Goal: Information Seeking & Learning: Find specific fact

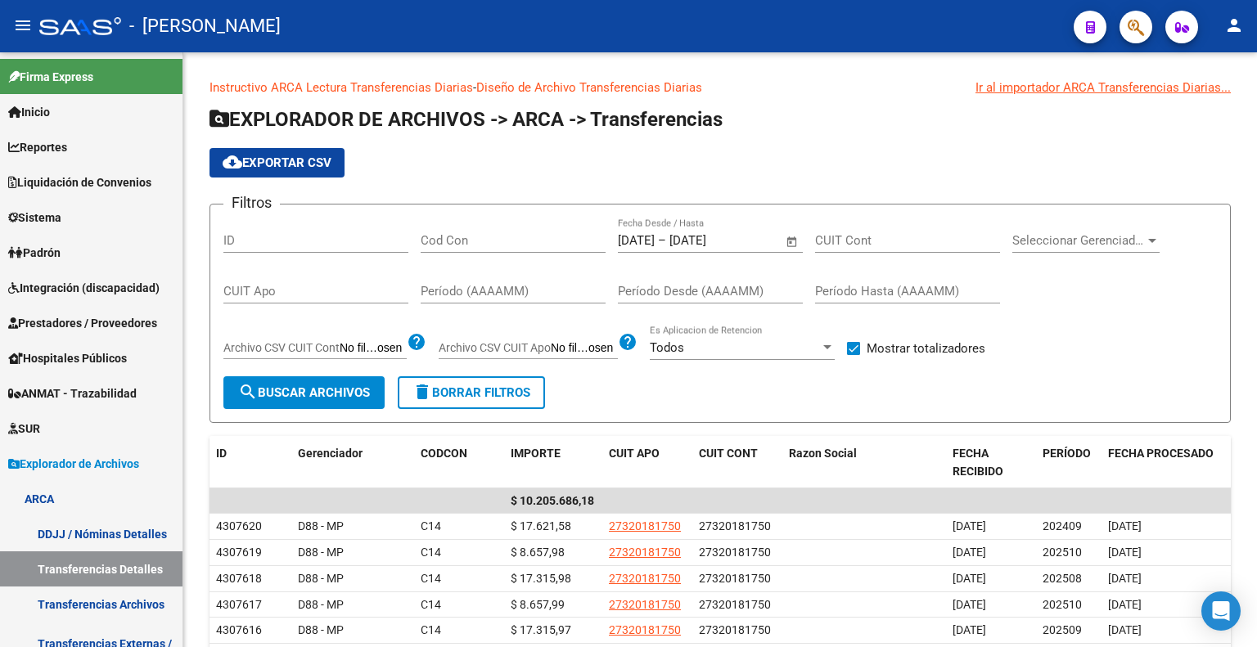
scroll to position [234, 0]
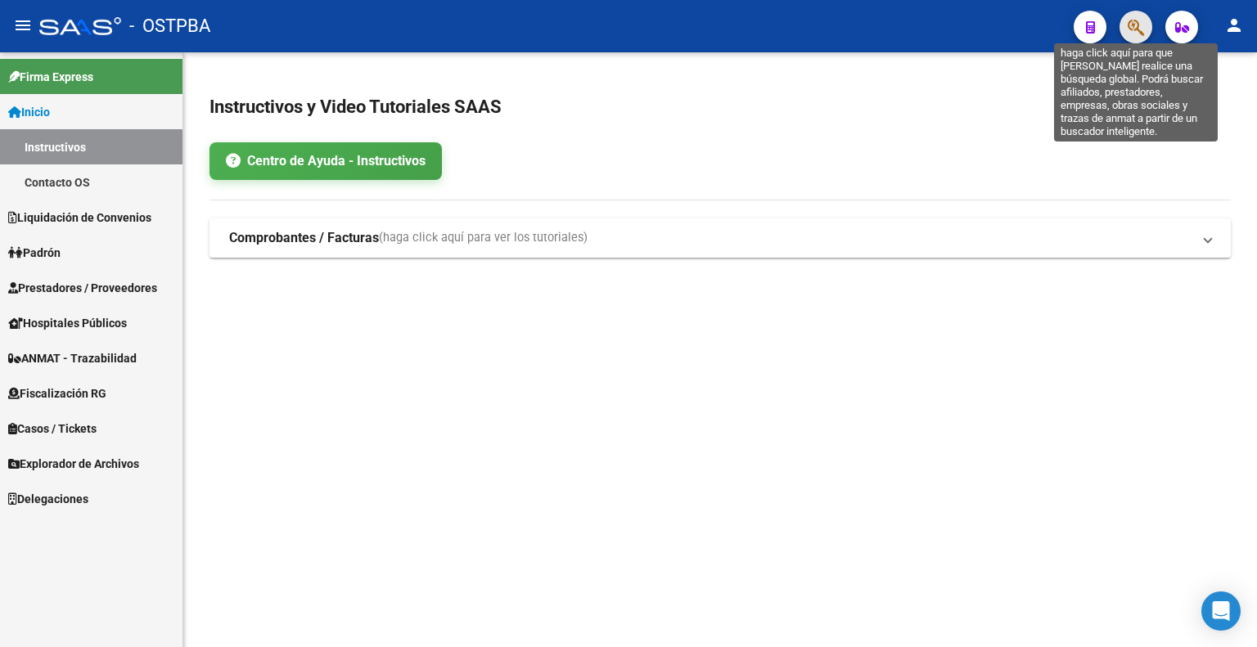
click at [1139, 22] on icon "button" at bounding box center [1135, 27] width 16 height 19
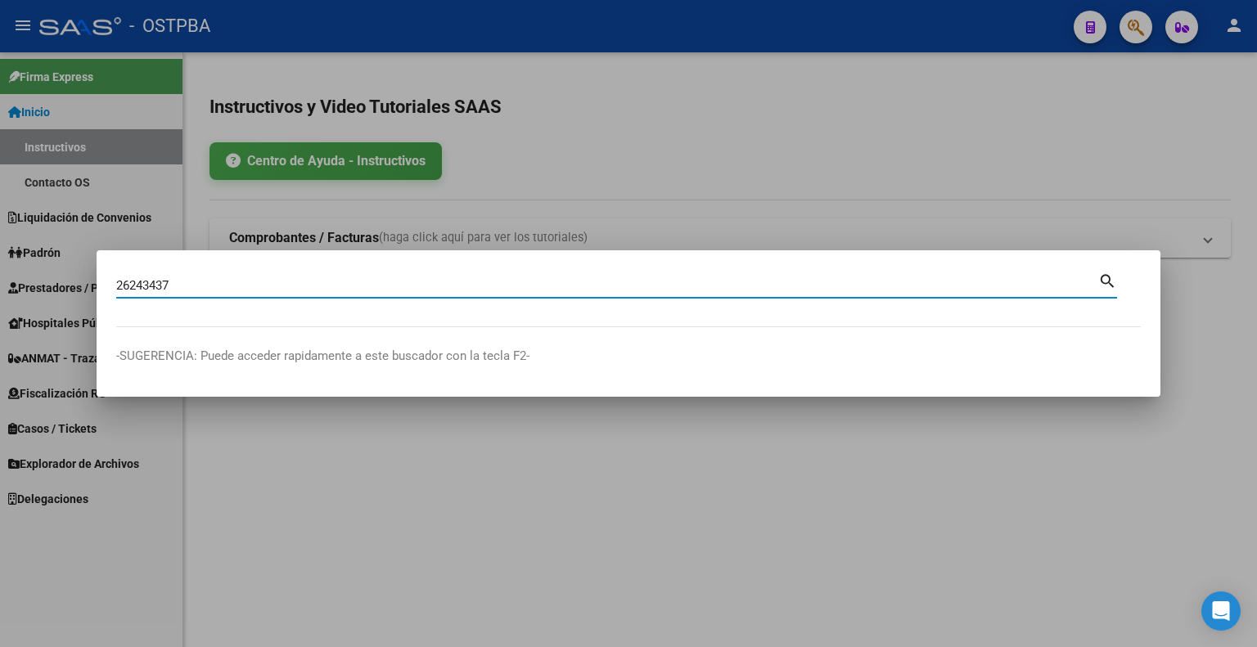
type input "26243437"
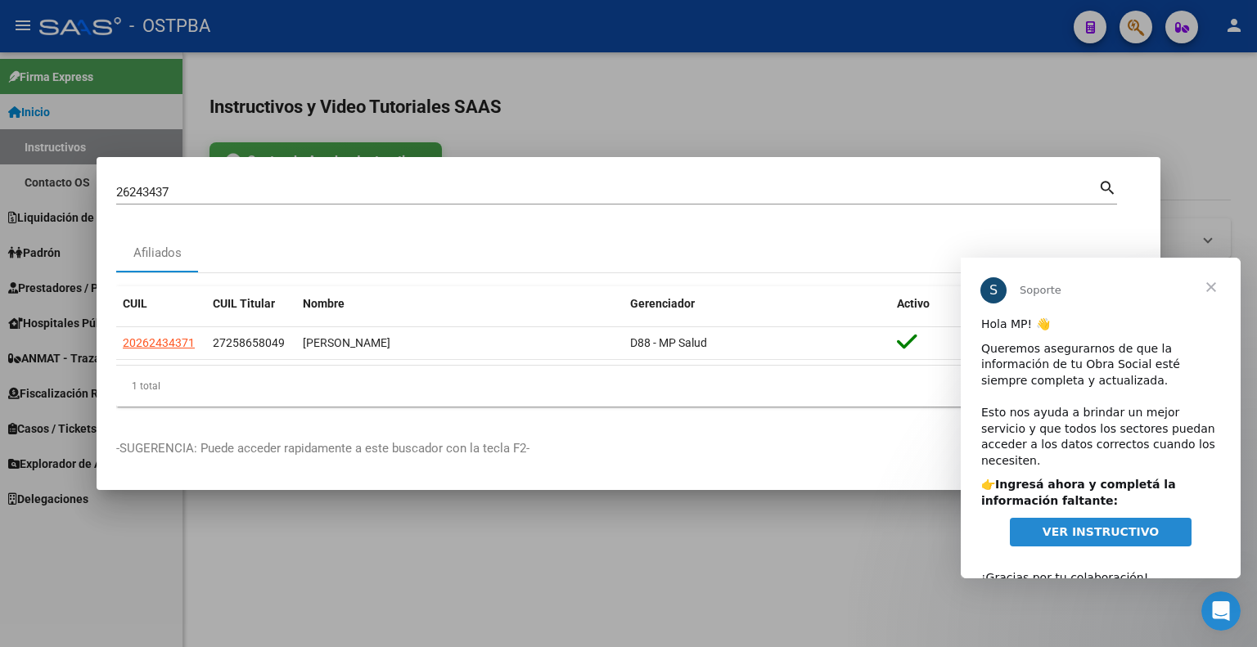
click at [1213, 286] on span "Cerrar" at bounding box center [1210, 287] width 59 height 59
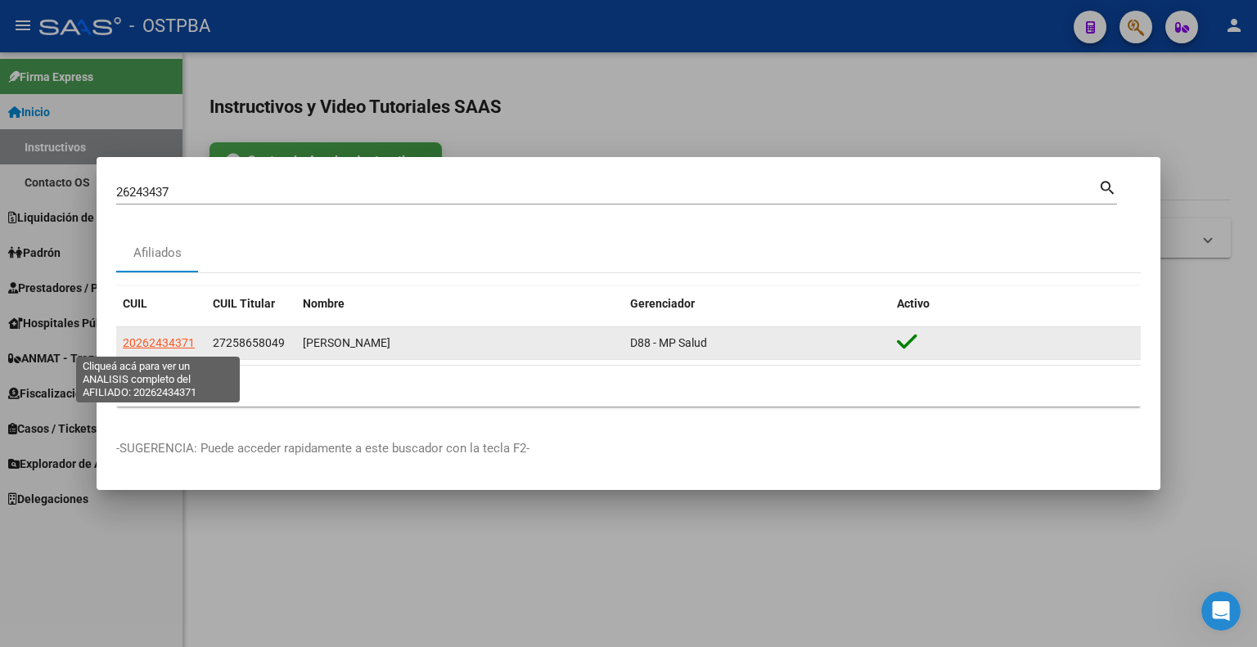
click at [155, 346] on span "20262434371" at bounding box center [159, 342] width 72 height 13
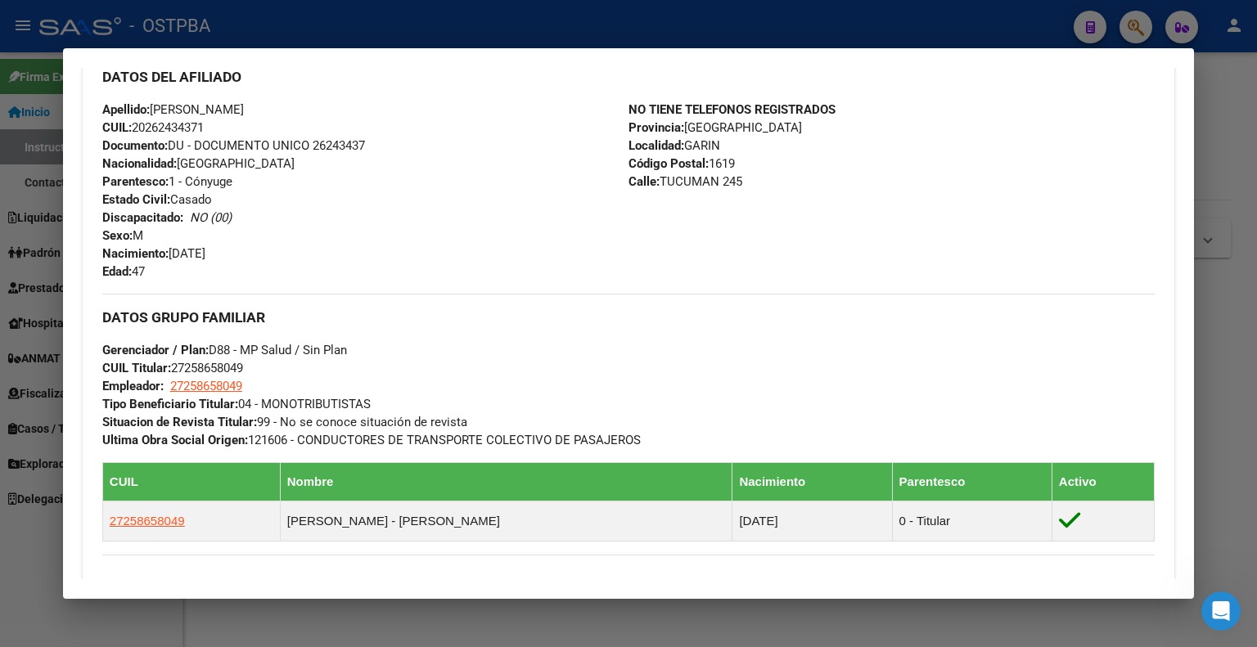
scroll to position [782, 0]
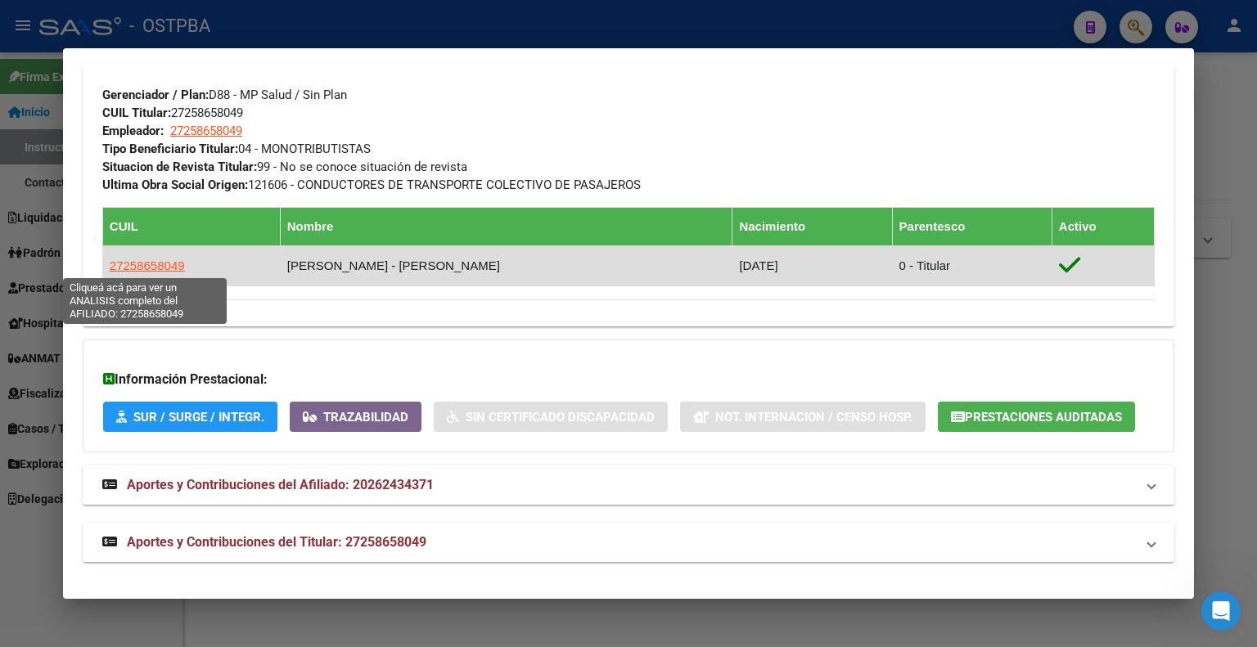
click at [173, 260] on span "27258658049" at bounding box center [147, 266] width 75 height 14
type textarea "27258658049"
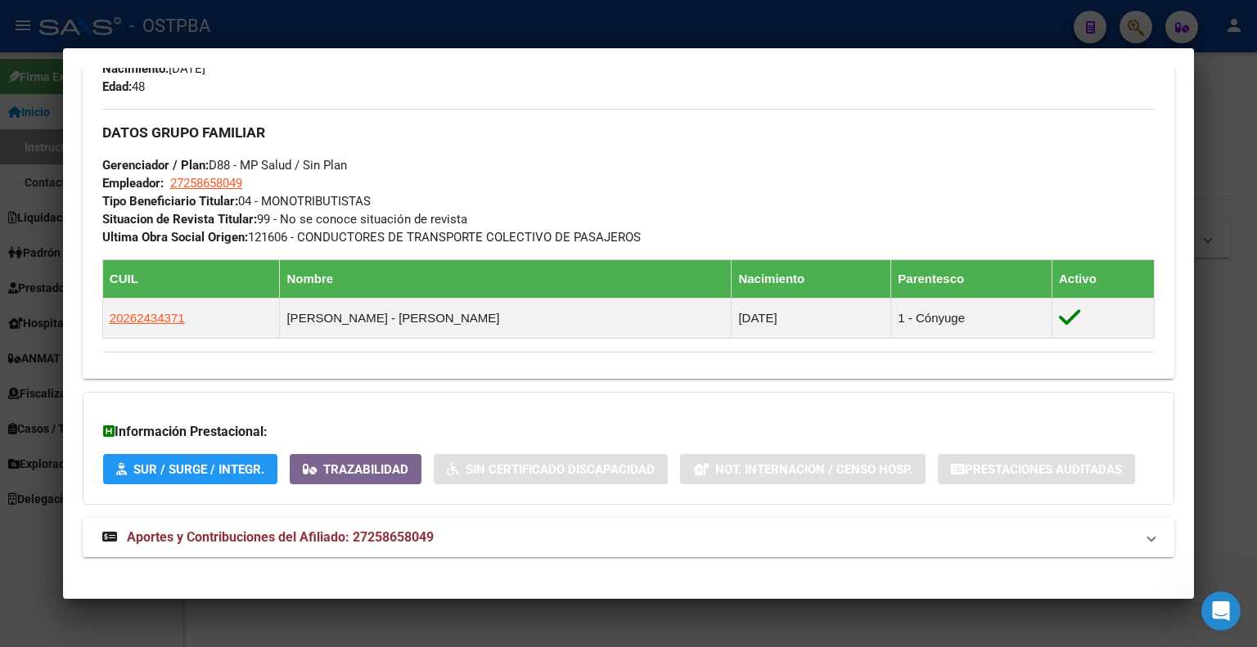
scroll to position [756, 0]
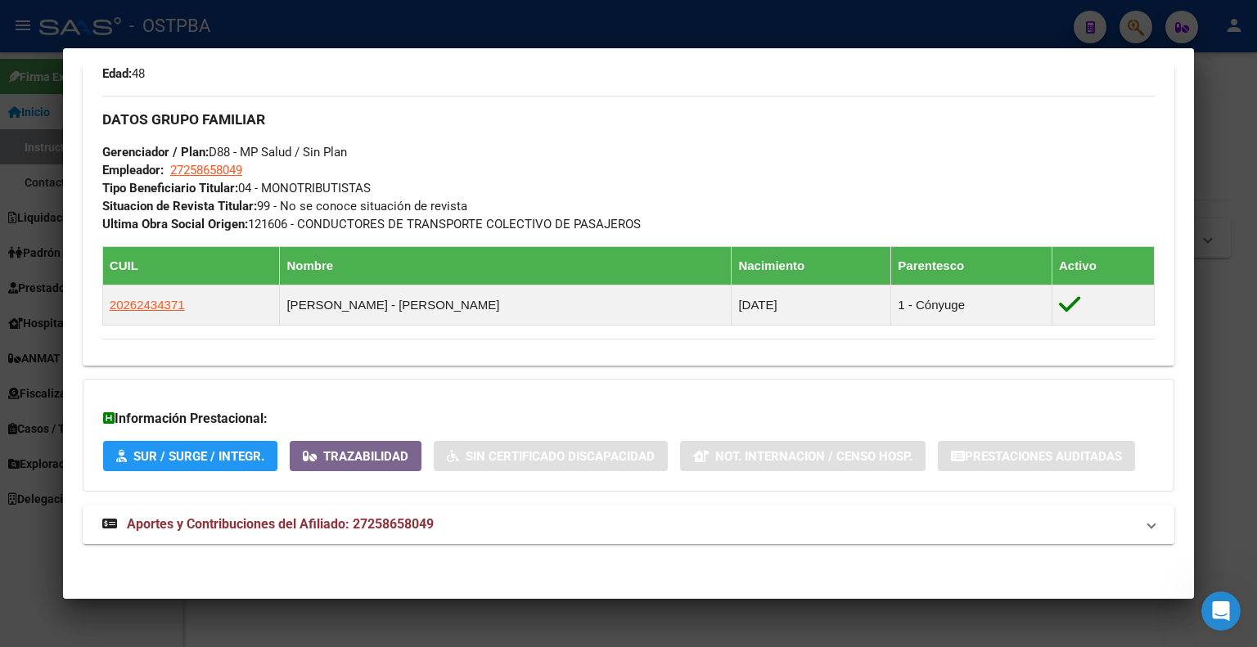
click at [396, 523] on span "Aportes y Contribuciones del Afiliado: 27258658049" at bounding box center [280, 524] width 307 height 16
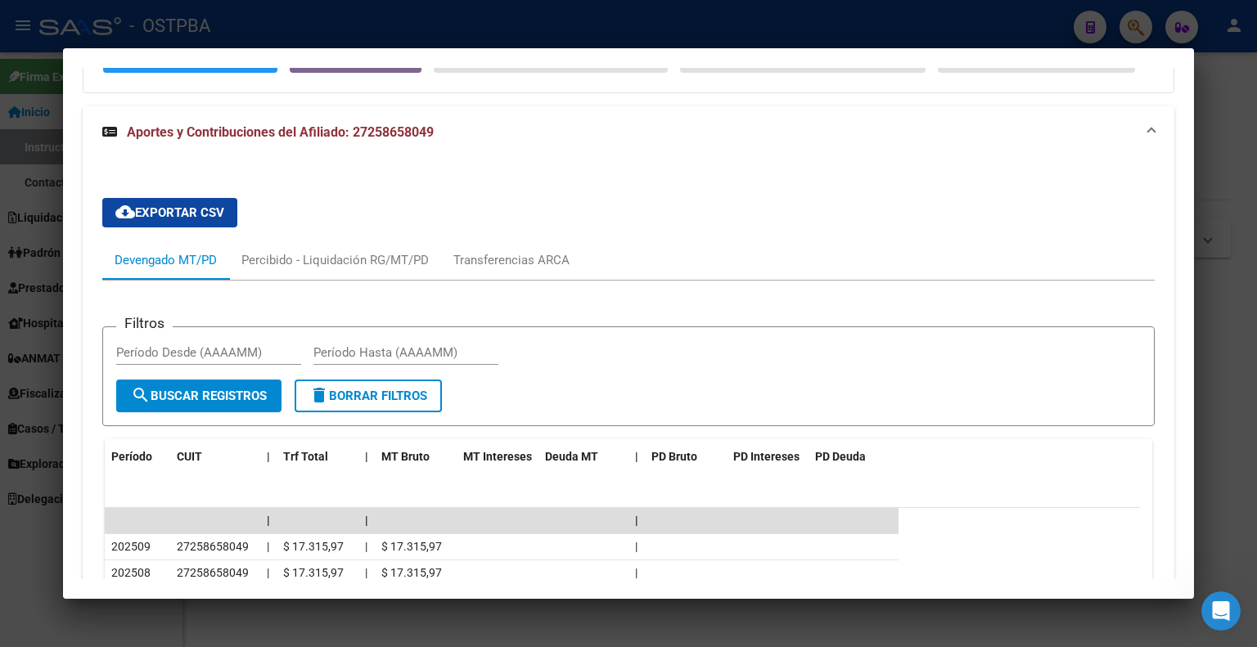
scroll to position [1333, 0]
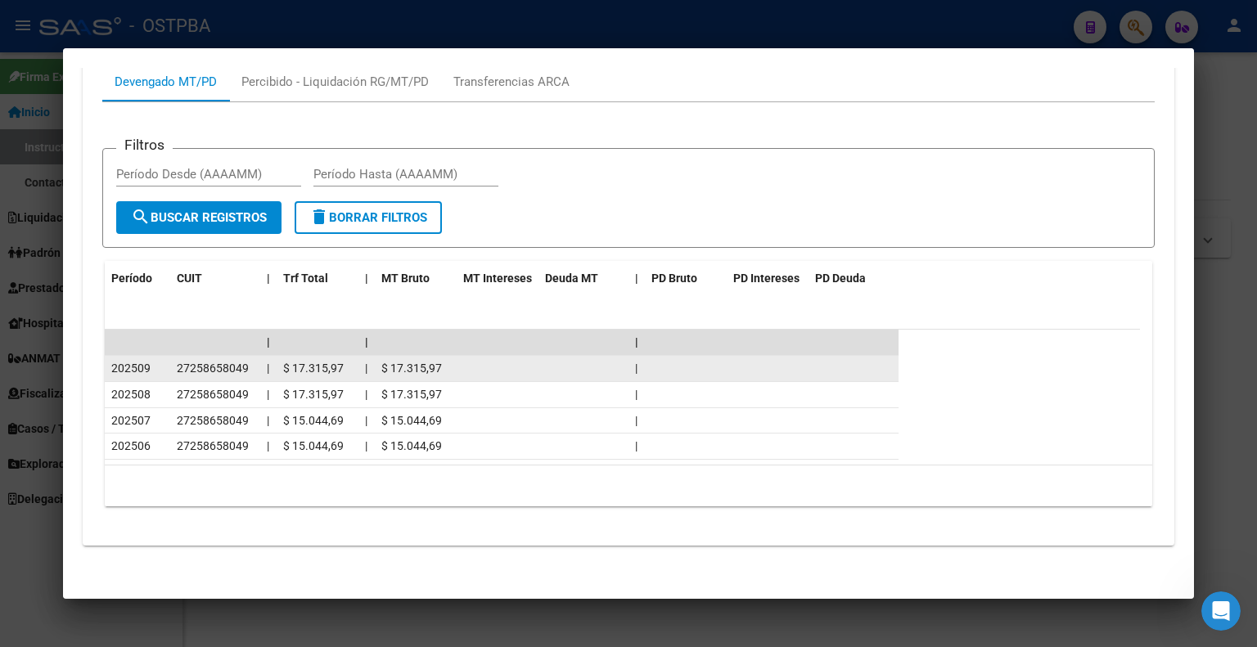
drag, startPoint x: 247, startPoint y: 362, endPoint x: 174, endPoint y: 356, distance: 73.1
click at [174, 356] on datatable-body-cell "27258658049" at bounding box center [215, 368] width 90 height 25
copy span "27258658049"
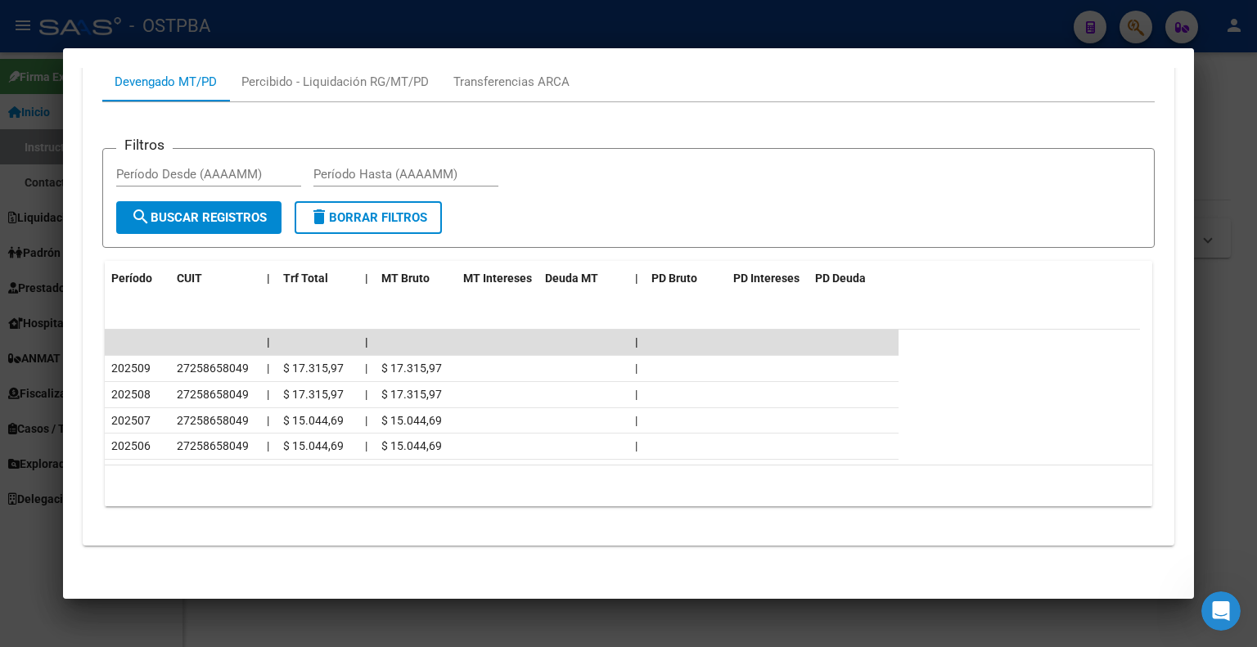
click at [704, 105] on div "Filtros Período Desde (AAAAMM) Período Hasta (AAAAMM) search Buscar Registros d…" at bounding box center [628, 311] width 1052 height 418
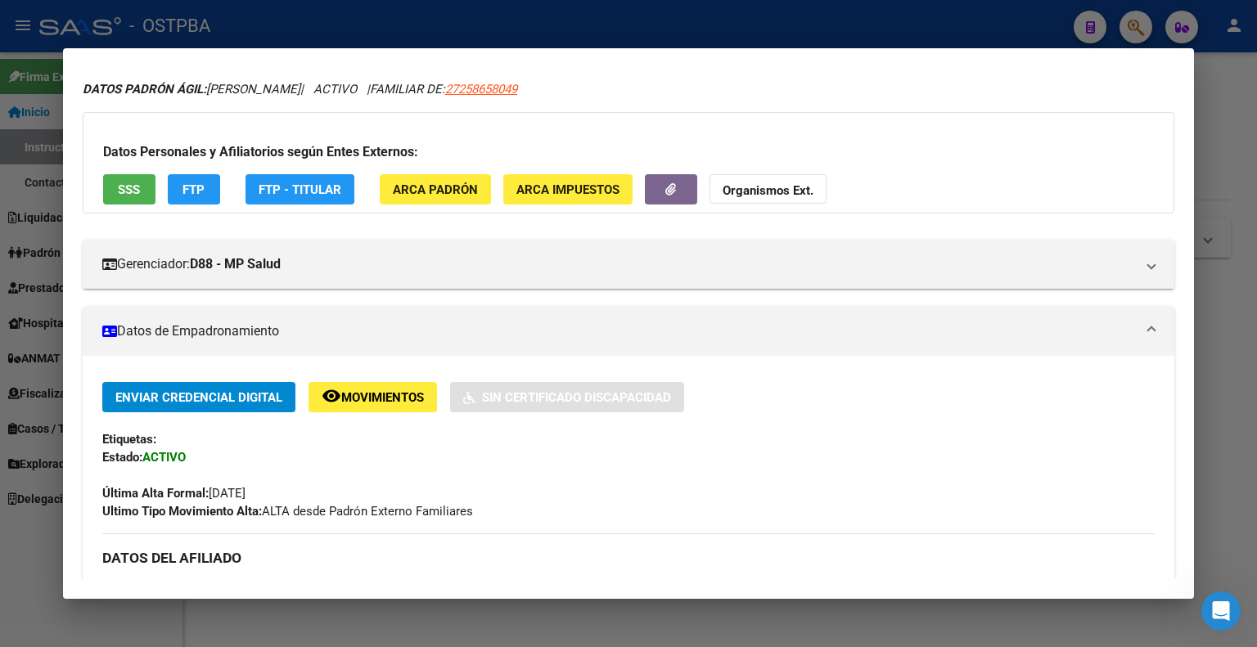
scroll to position [373, 0]
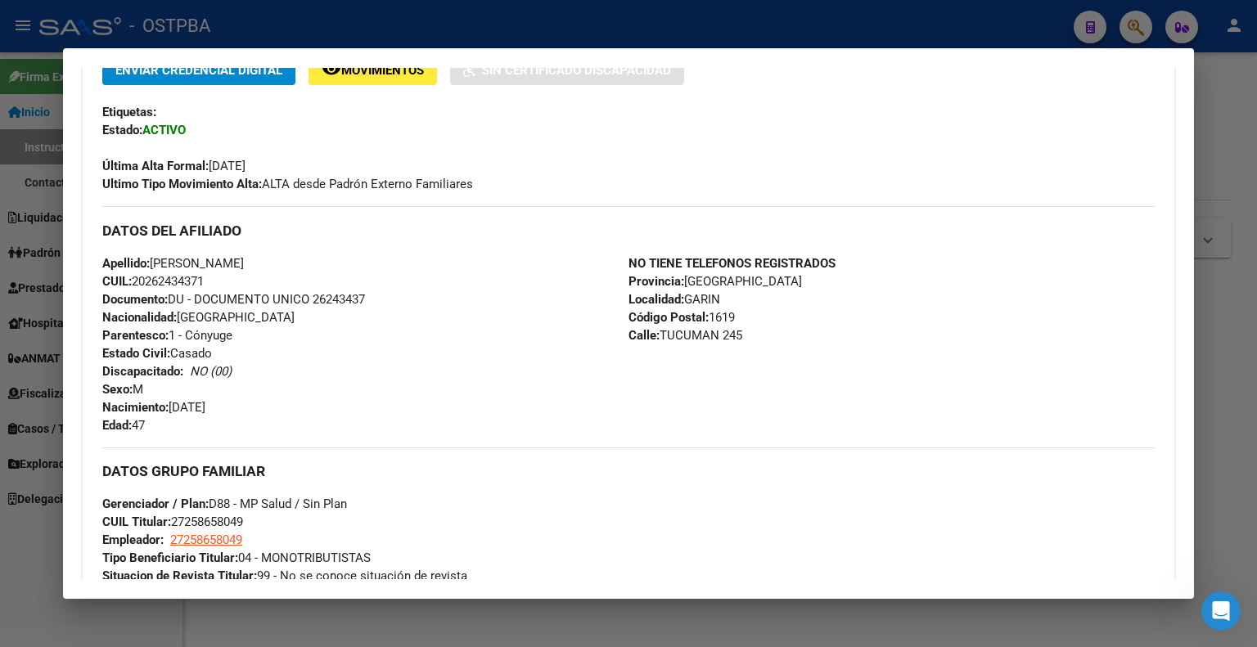
click at [184, 278] on span "CUIL: 20262434371" at bounding box center [152, 281] width 101 height 15
copy span "20262434371"
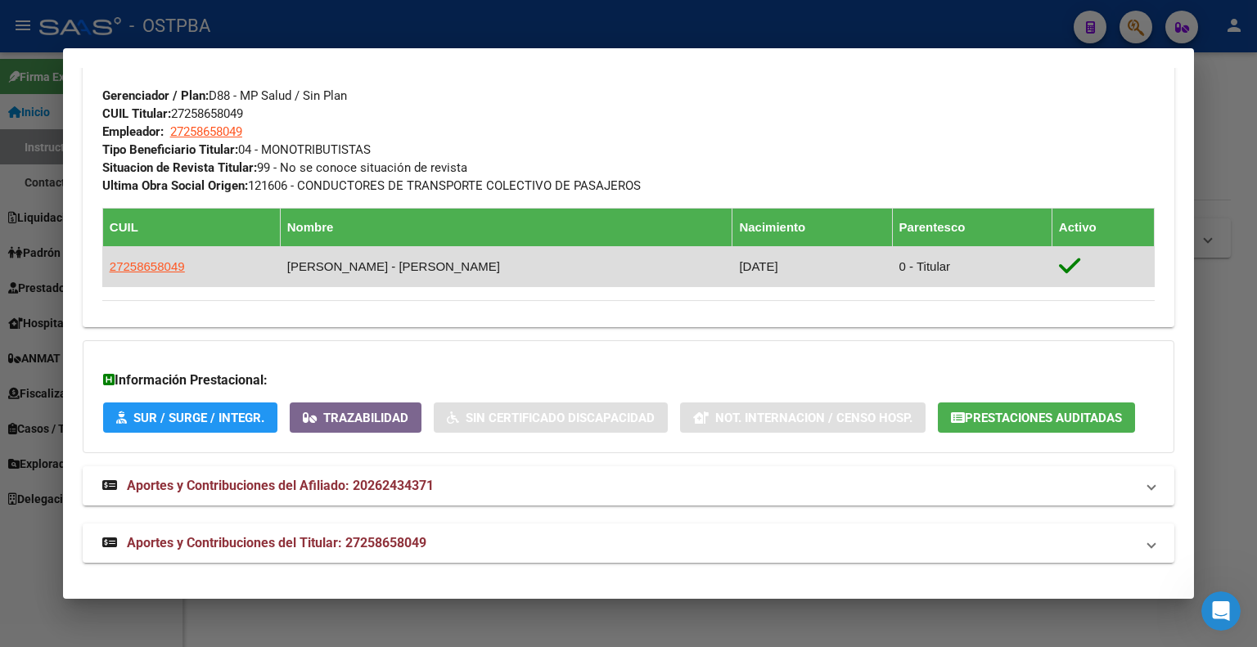
scroll to position [782, 0]
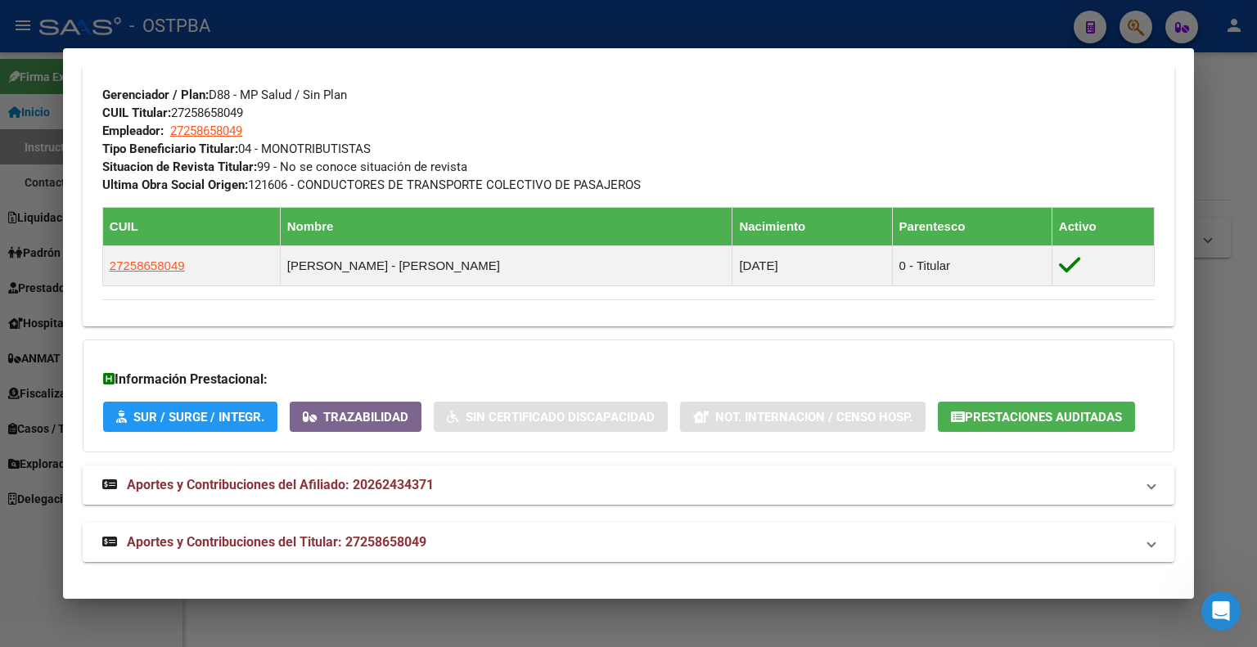
click at [334, 538] on span "Aportes y Contribuciones del Titular: 27258658049" at bounding box center [276, 542] width 299 height 16
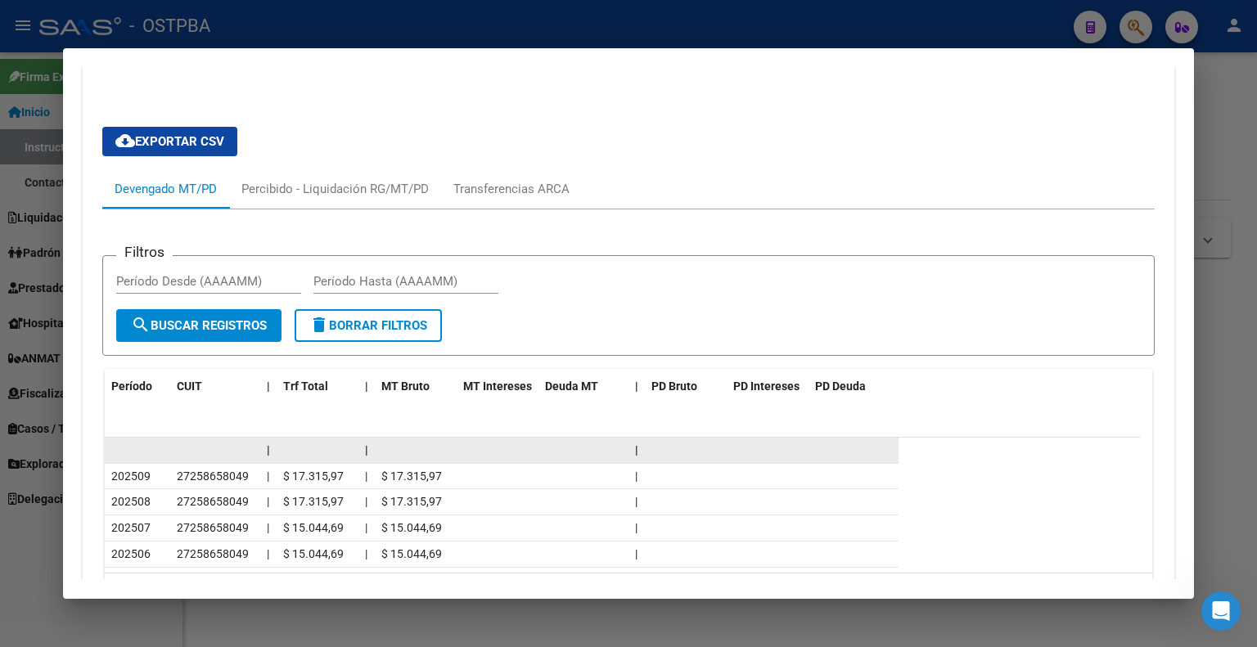
scroll to position [1359, 0]
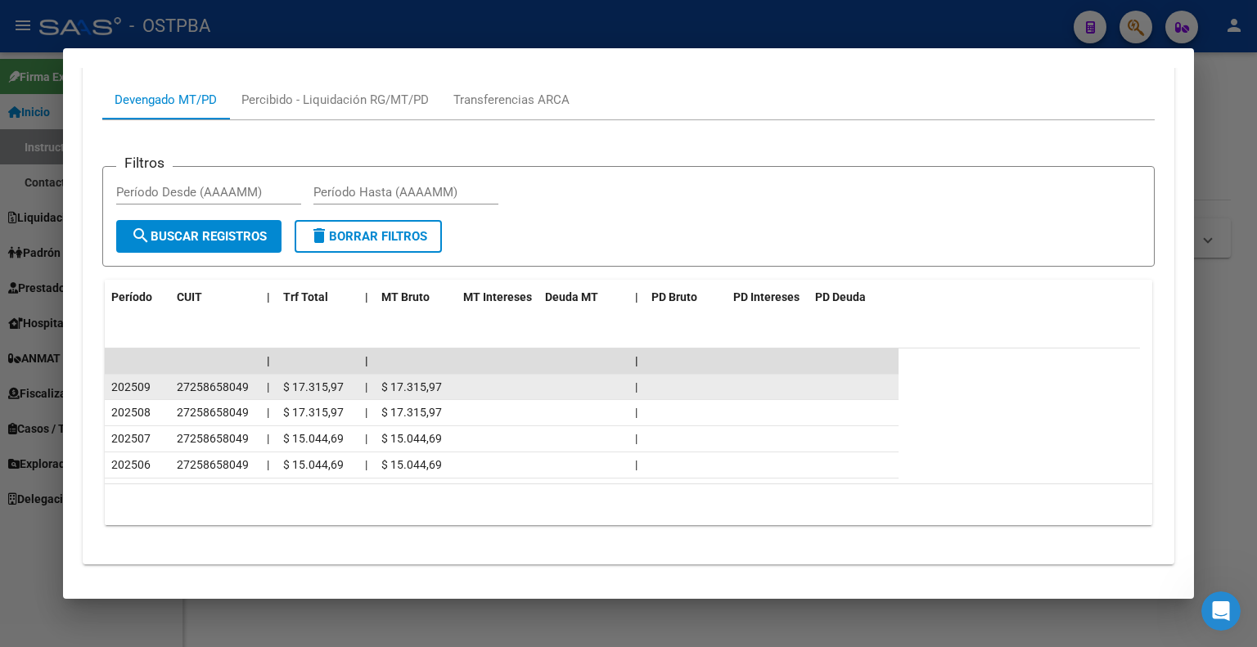
click at [216, 385] on span "27258658049" at bounding box center [213, 386] width 72 height 13
copy span "27258658049"
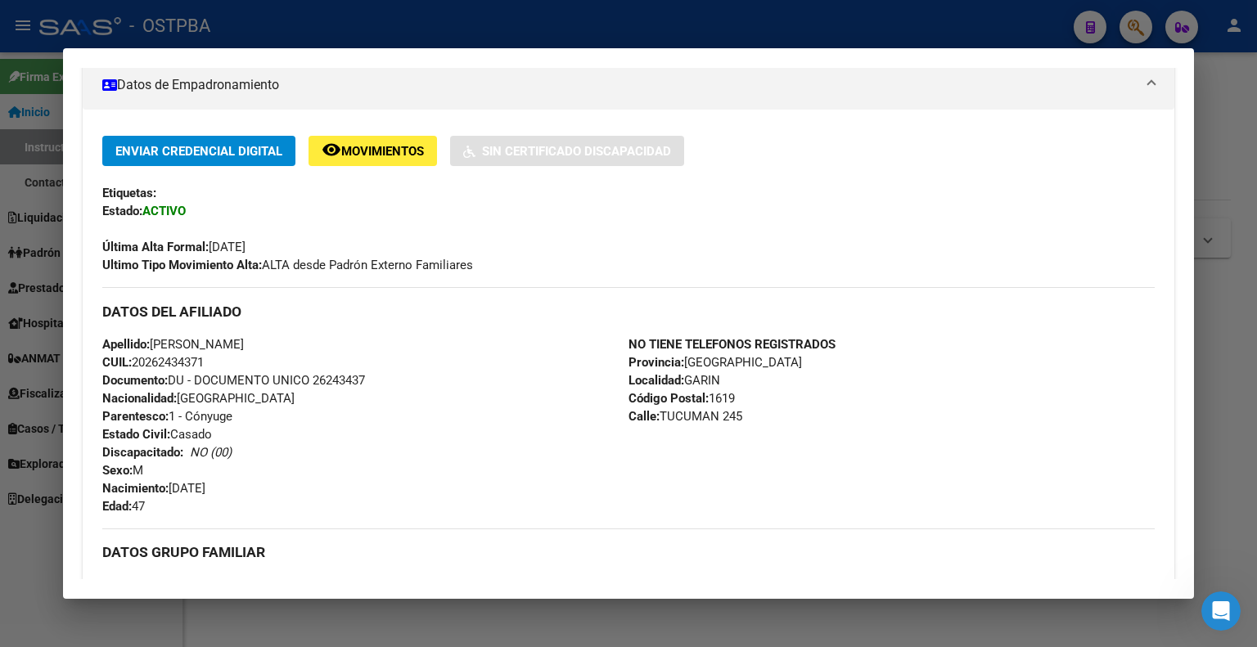
scroll to position [295, 0]
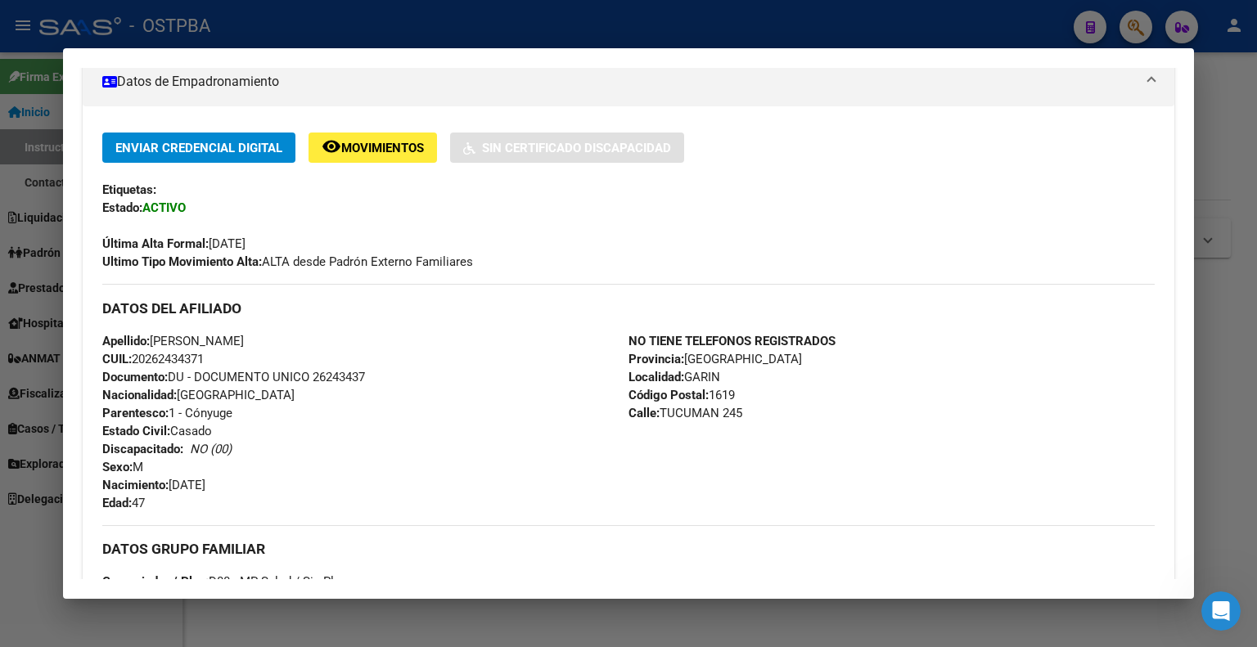
click at [175, 361] on span "CUIL: 20262434371" at bounding box center [152, 359] width 101 height 15
click at [174, 361] on span "CUIL: 20262434371" at bounding box center [152, 359] width 101 height 15
copy span "20262434371"
